Goal: Information Seeking & Learning: Learn about a topic

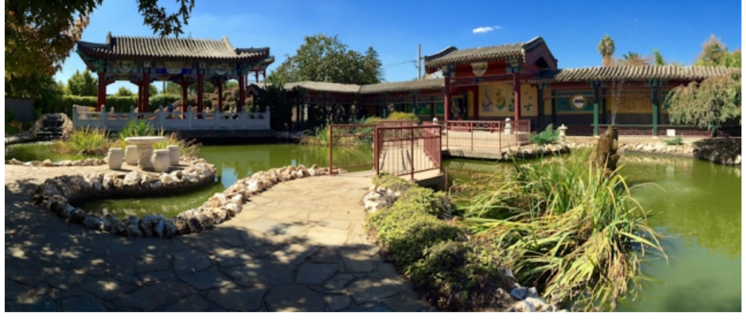
scroll to position [2782, 0]
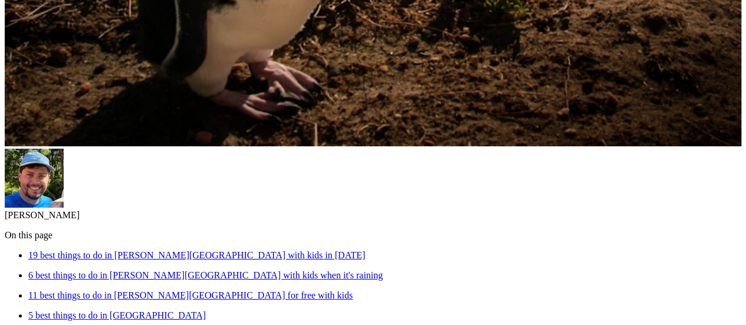
scroll to position [590, 0]
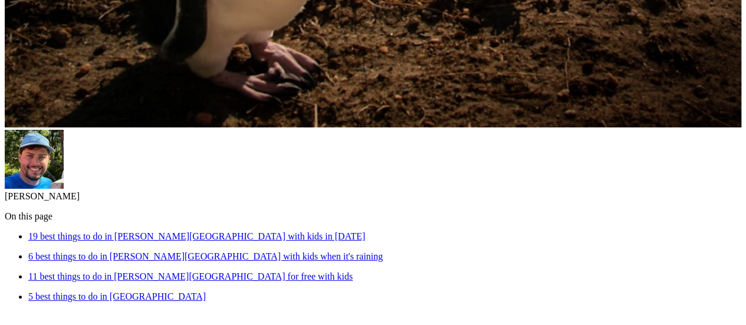
click at [324, 271] on link "11 best things to do in Phillip Island for free with kids" at bounding box center [190, 276] width 325 height 10
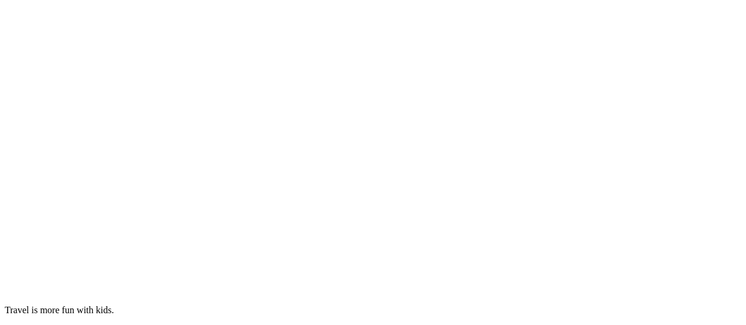
scroll to position [18209, 0]
drag, startPoint x: 350, startPoint y: 195, endPoint x: 328, endPoint y: 195, distance: 21.8
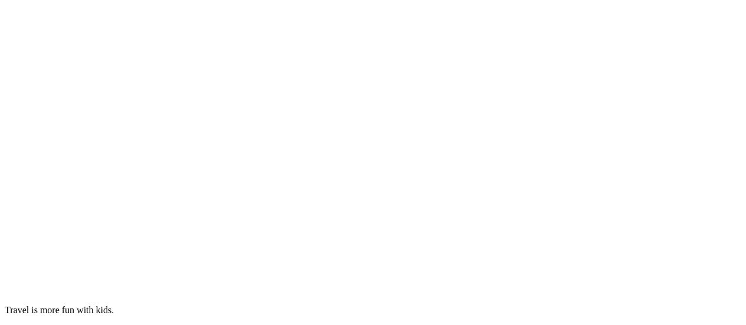
drag, startPoint x: 729, startPoint y: 15, endPoint x: 718, endPoint y: 21, distance: 12.4
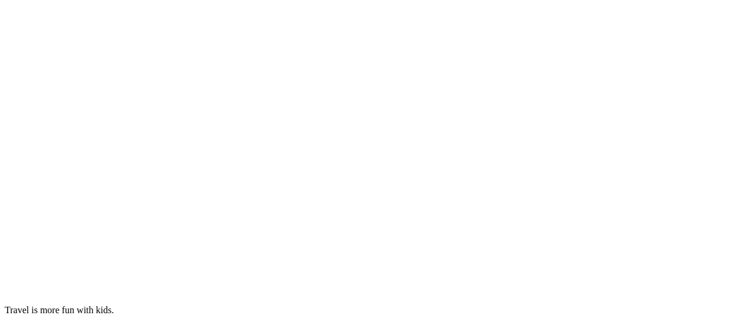
scroll to position [17560, 0]
drag, startPoint x: 341, startPoint y: 117, endPoint x: 453, endPoint y: 121, distance: 111.6
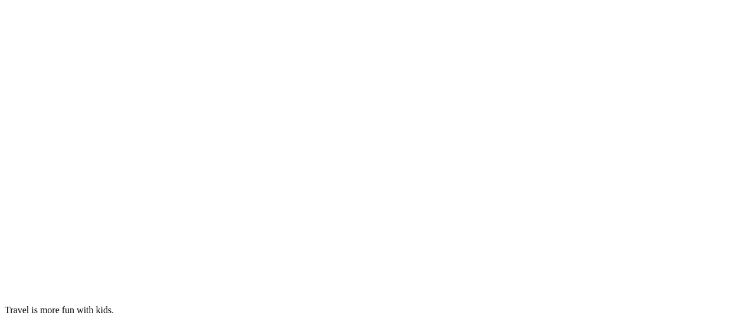
drag, startPoint x: 497, startPoint y: 41, endPoint x: 641, endPoint y: 40, distance: 144.0
copy h3 "Woolamai Park Playground"
